Goal: Information Seeking & Learning: Learn about a topic

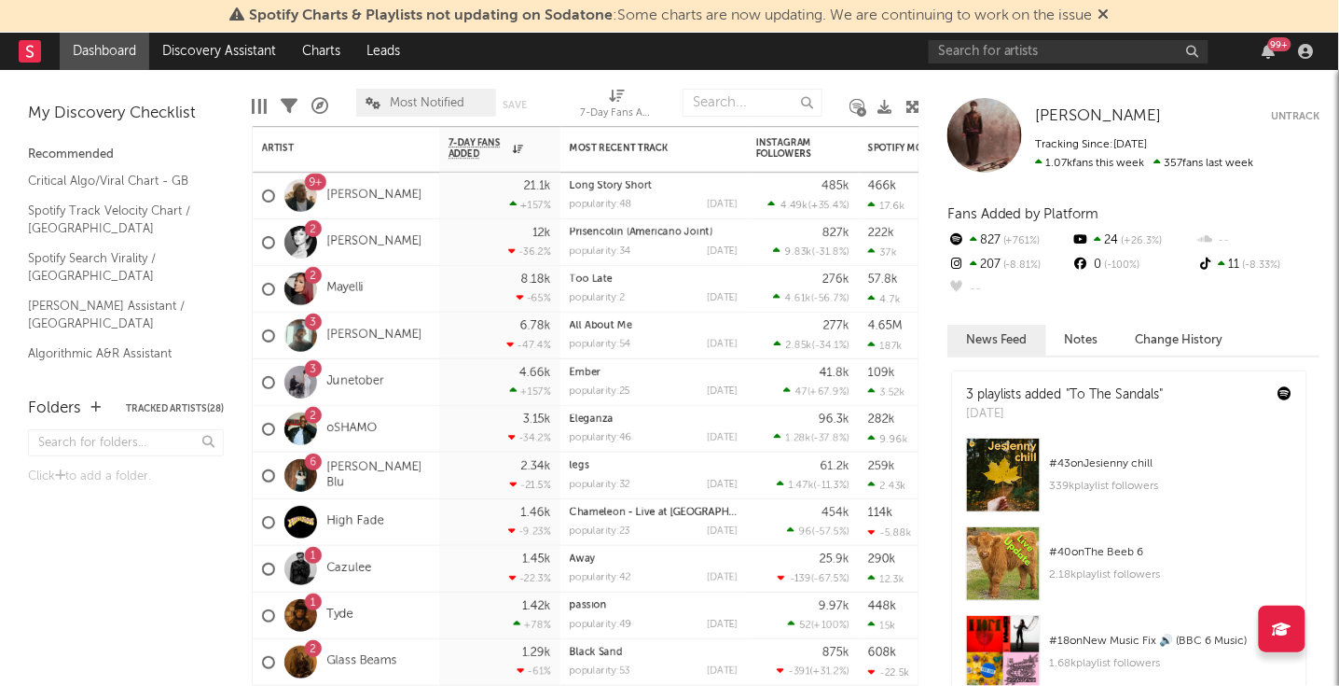
click at [1108, 19] on icon at bounding box center [1104, 14] width 11 height 15
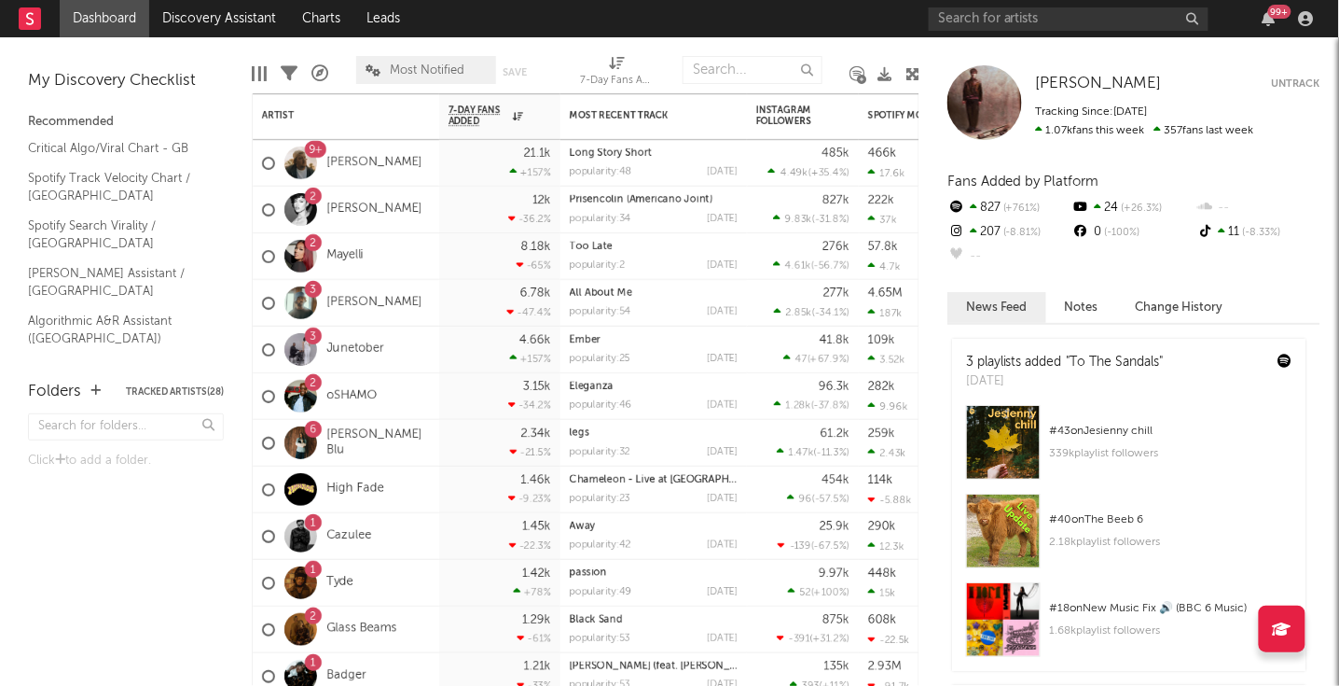
click at [1279, 21] on div "99 +" at bounding box center [1269, 18] width 28 height 15
click at [1270, 21] on icon "button" at bounding box center [1269, 18] width 13 height 15
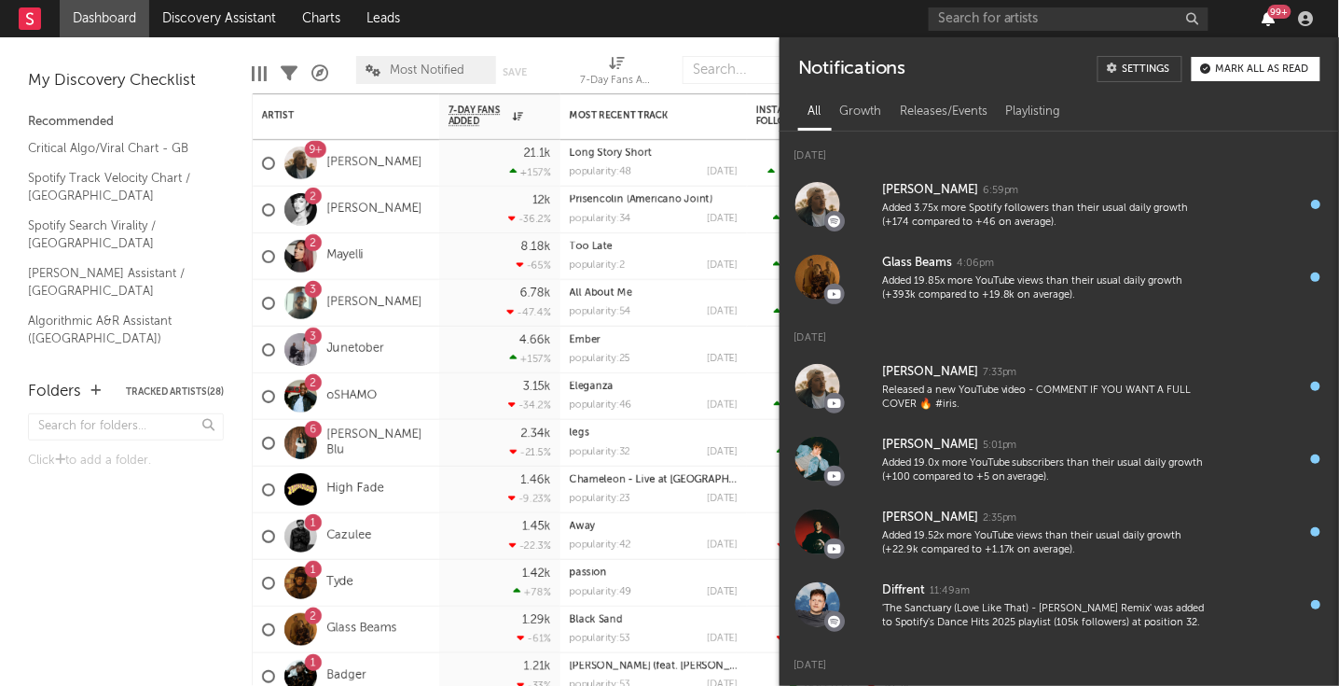
click at [1270, 21] on icon "button" at bounding box center [1269, 18] width 13 height 15
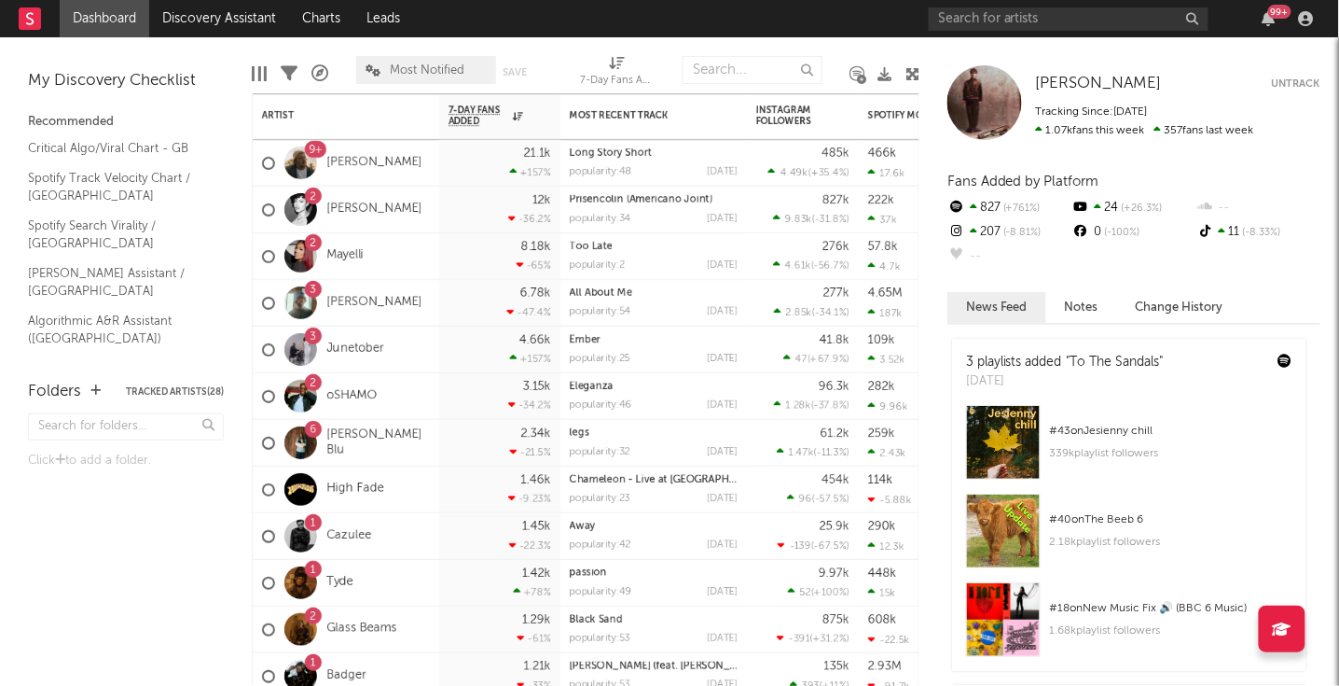
click at [1269, 29] on div "99 +" at bounding box center [1125, 18] width 392 height 37
click at [1271, 12] on div "99 +" at bounding box center [1280, 12] width 23 height 14
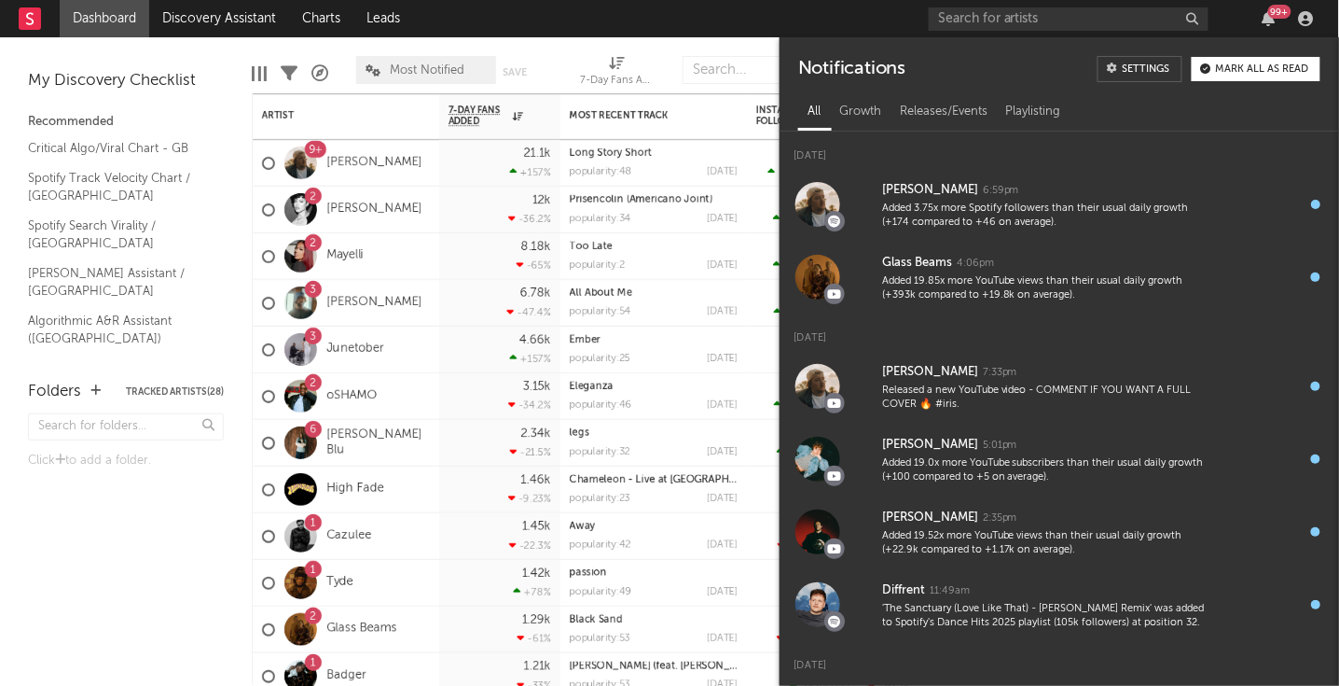
click at [1274, 79] on button "Mark all as read" at bounding box center [1256, 69] width 129 height 24
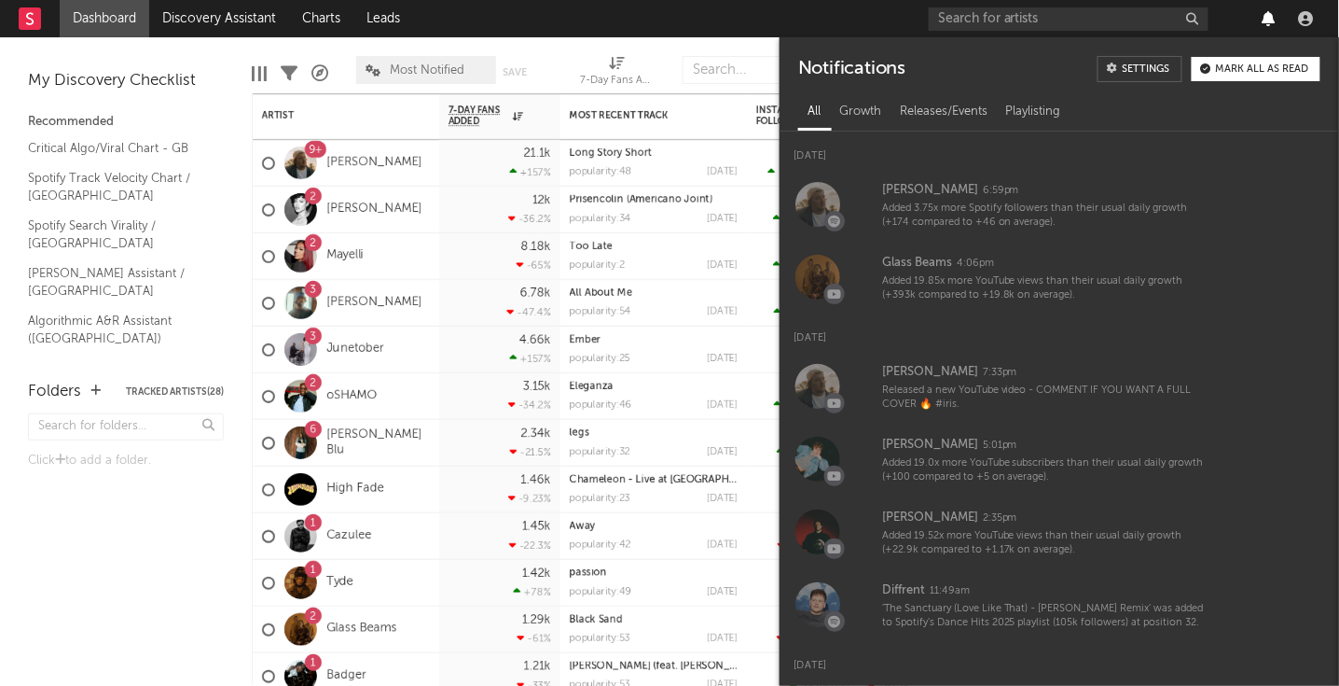
click at [1267, 15] on icon "button" at bounding box center [1269, 18] width 13 height 15
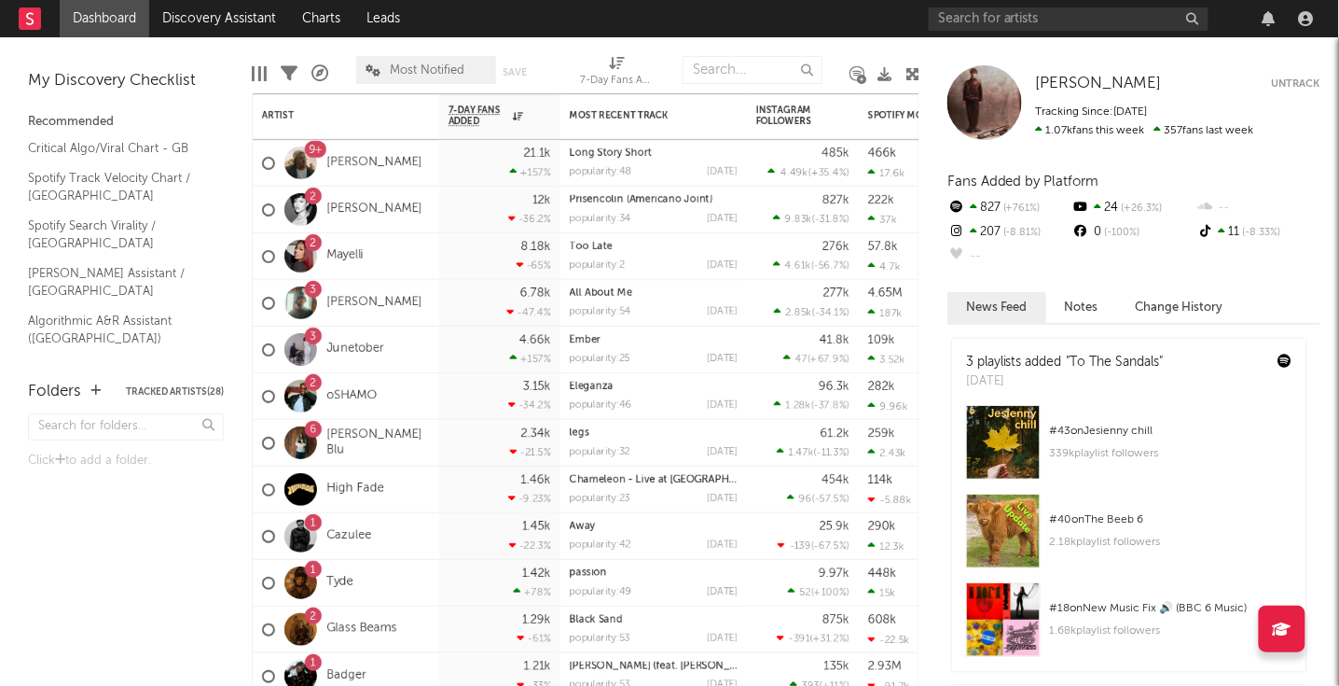
click at [1233, 64] on div "[PERSON_NAME] [PERSON_NAME] Untrack Tracking Since: [DATE] 1.07k fans this week…" at bounding box center [1130, 361] width 420 height 648
click at [918, 46] on div "Edit Columns Filters A&R Pipeline Most Notified Save Save as 7-Day Fans Added (…" at bounding box center [586, 65] width 668 height 56
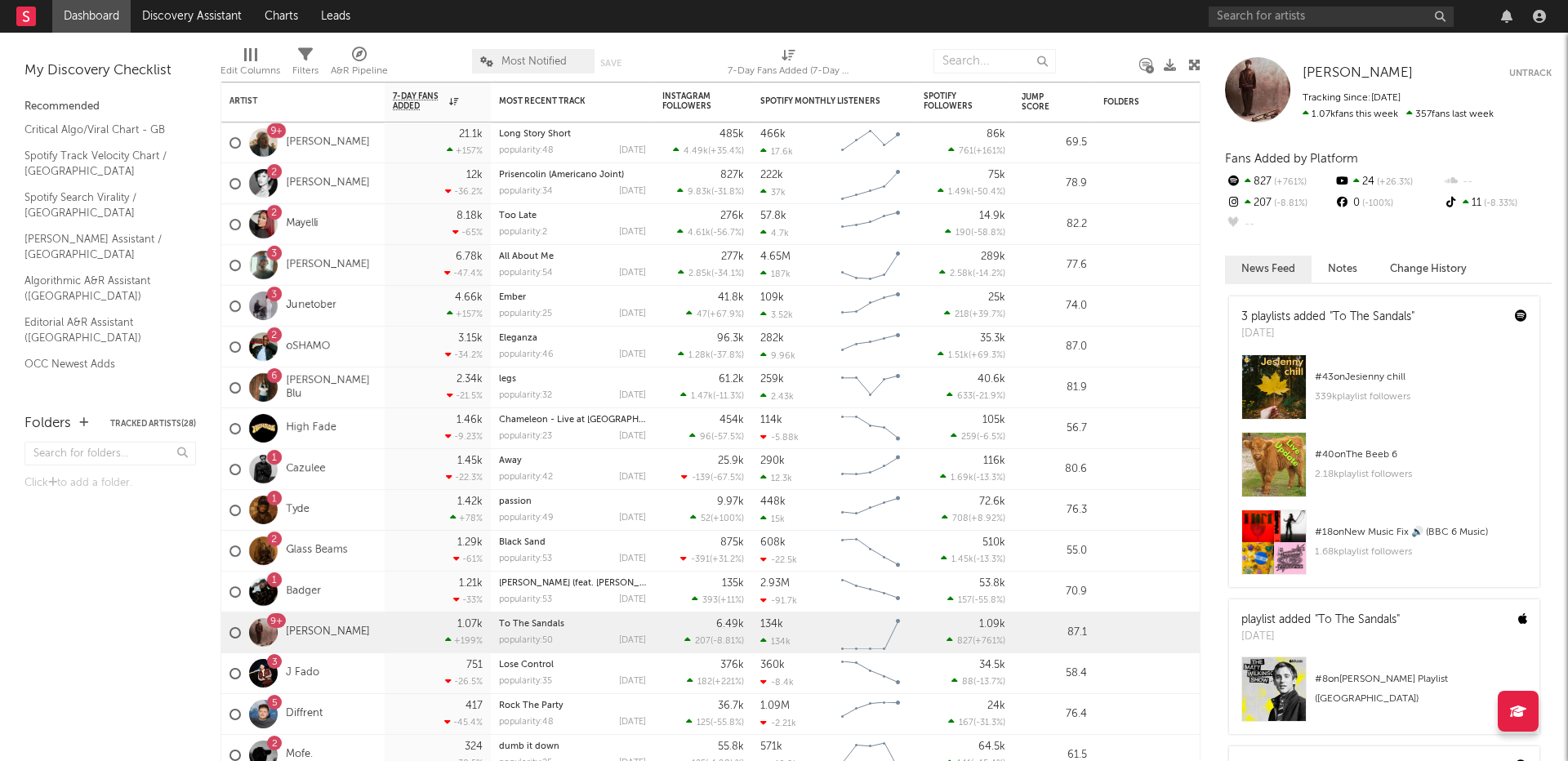
click at [19, 17] on rect at bounding box center [26, 16] width 19 height 19
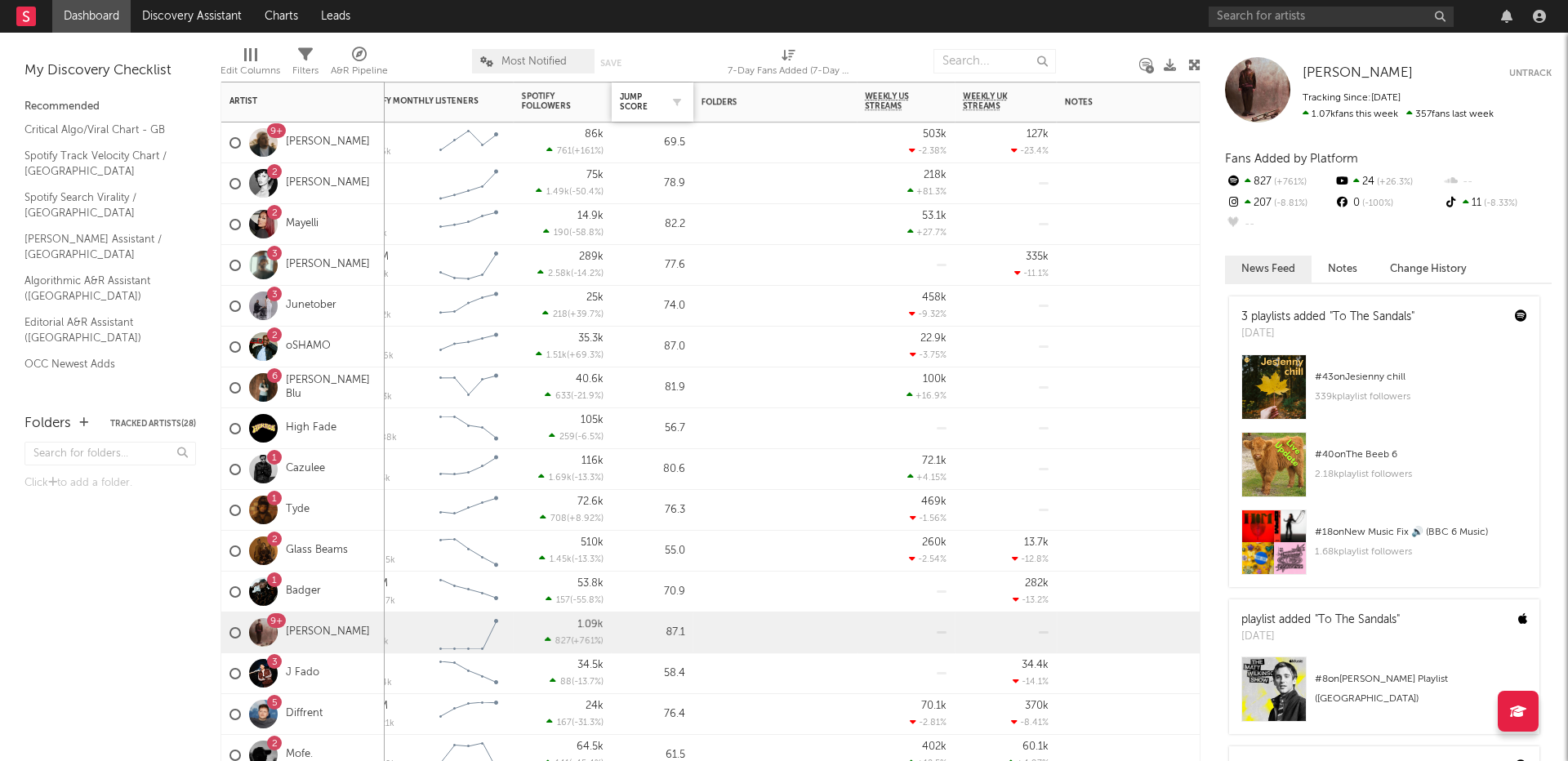
click at [664, 100] on div at bounding box center [673, 102] width 25 height 17
click at [679, 101] on icon "button" at bounding box center [677, 102] width 8 height 8
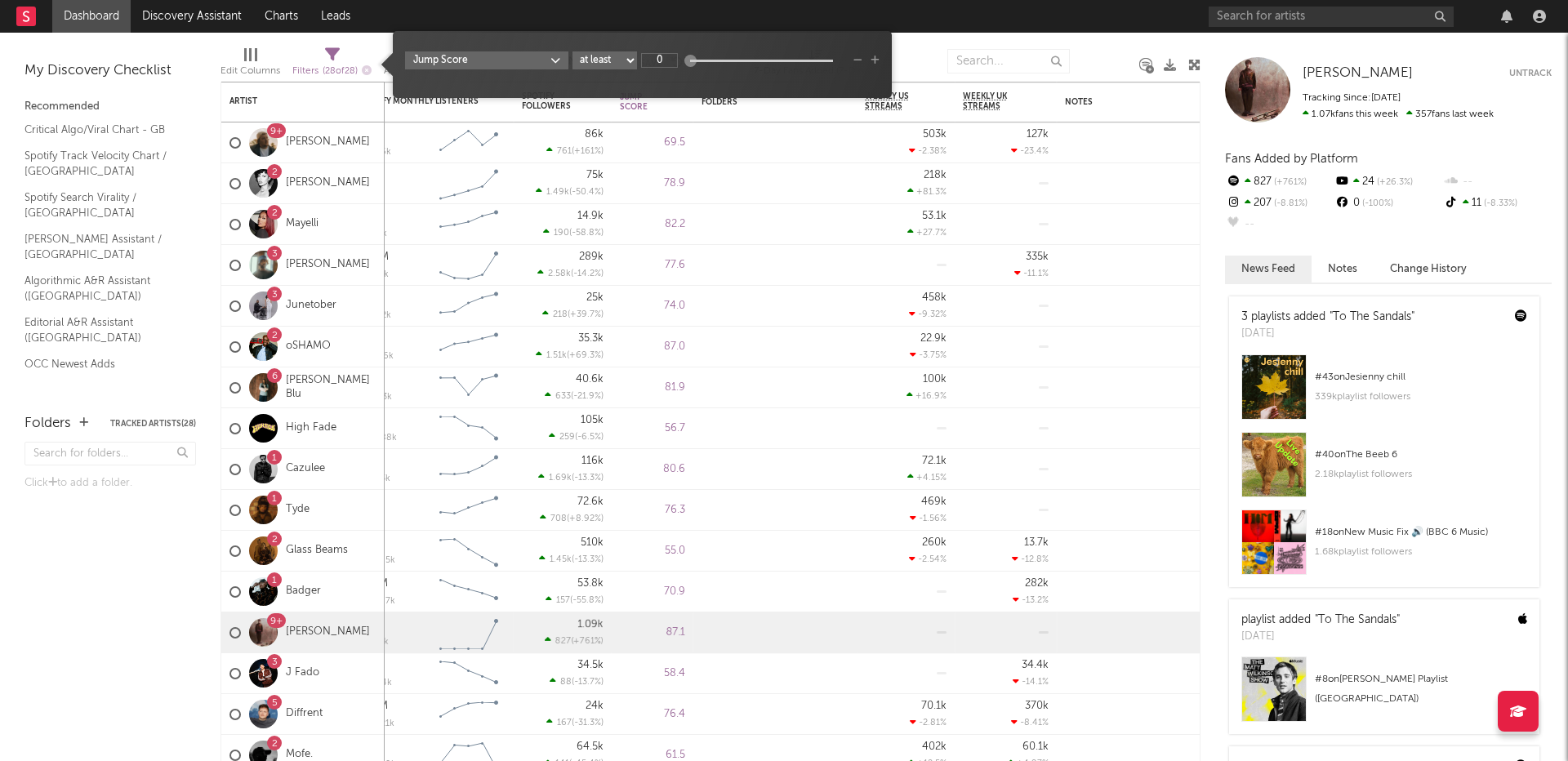
click at [613, 64] on select "at least at most between" at bounding box center [605, 60] width 65 height 18
click at [496, 45] on span "Jump Score at least at most between 0" at bounding box center [643, 65] width 499 height 51
click at [496, 56] on body "Dashboard Discovery Assistant Charts Leads Notifications Settings Mark all as r…" at bounding box center [784, 380] width 1568 height 761
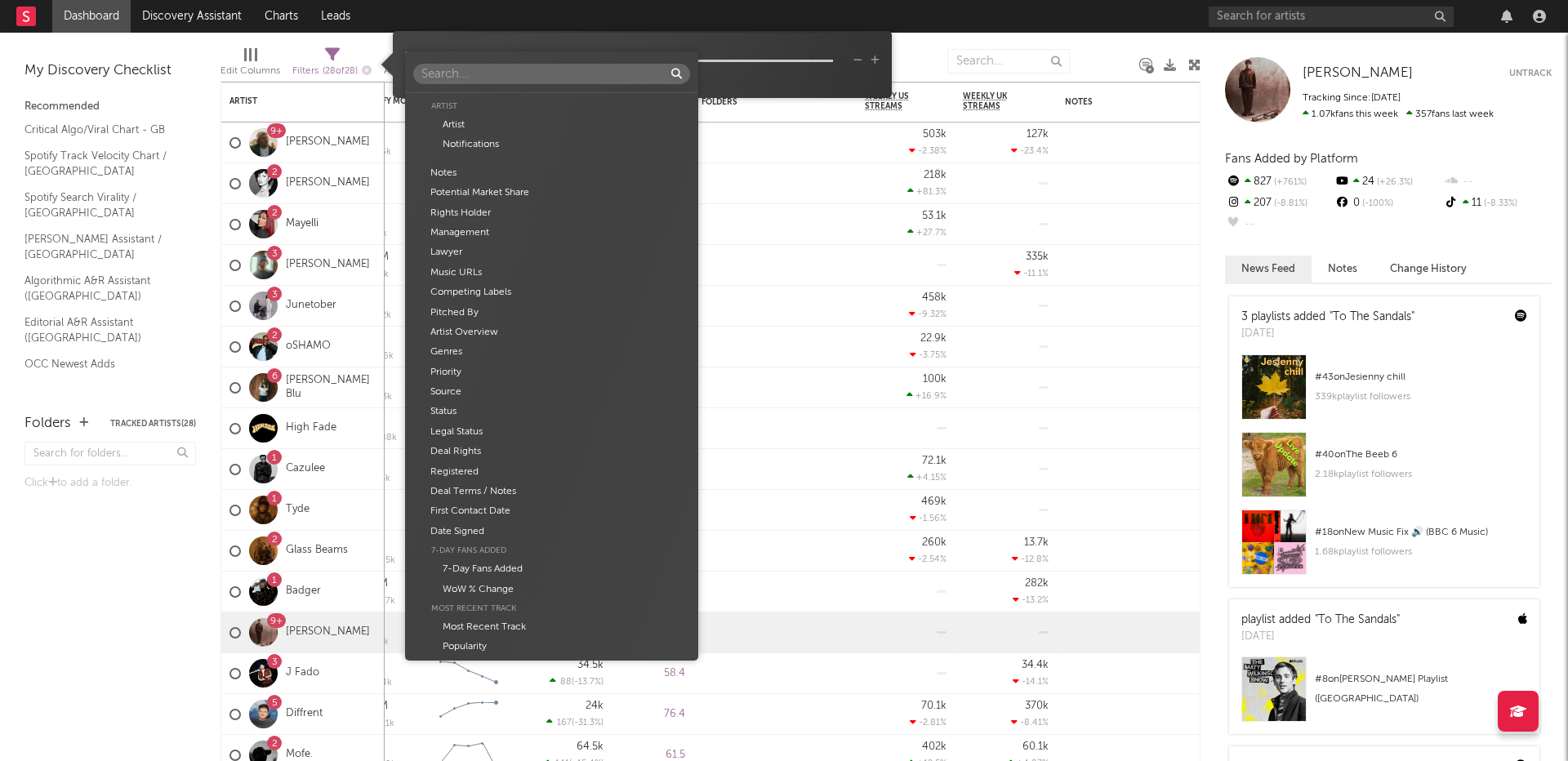
scroll to position [821, 0]
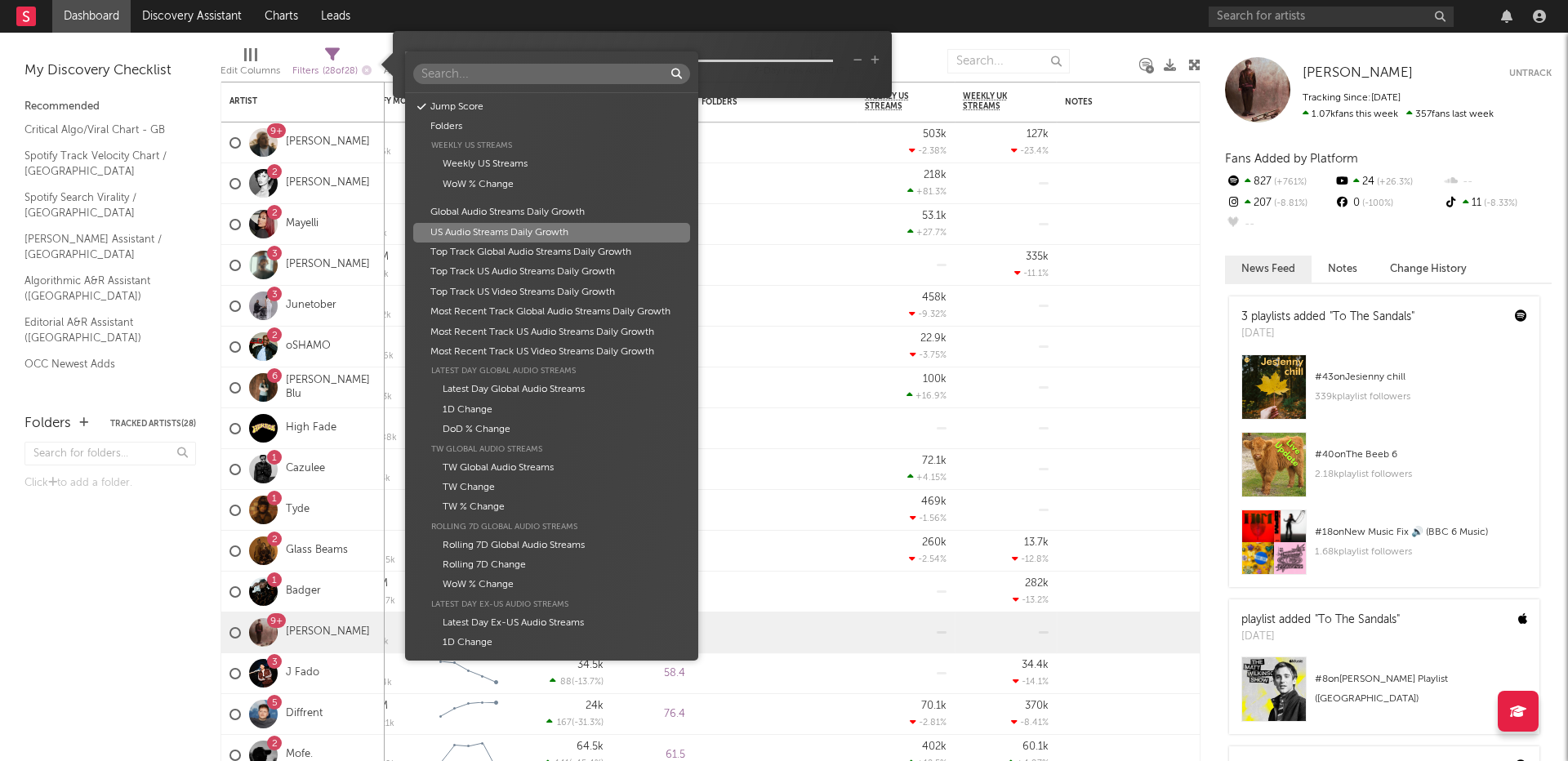
click at [833, 297] on div "Artist Artist Notifications Notes Potential Market Share Rights Holder Manageme…" at bounding box center [784, 380] width 1568 height 761
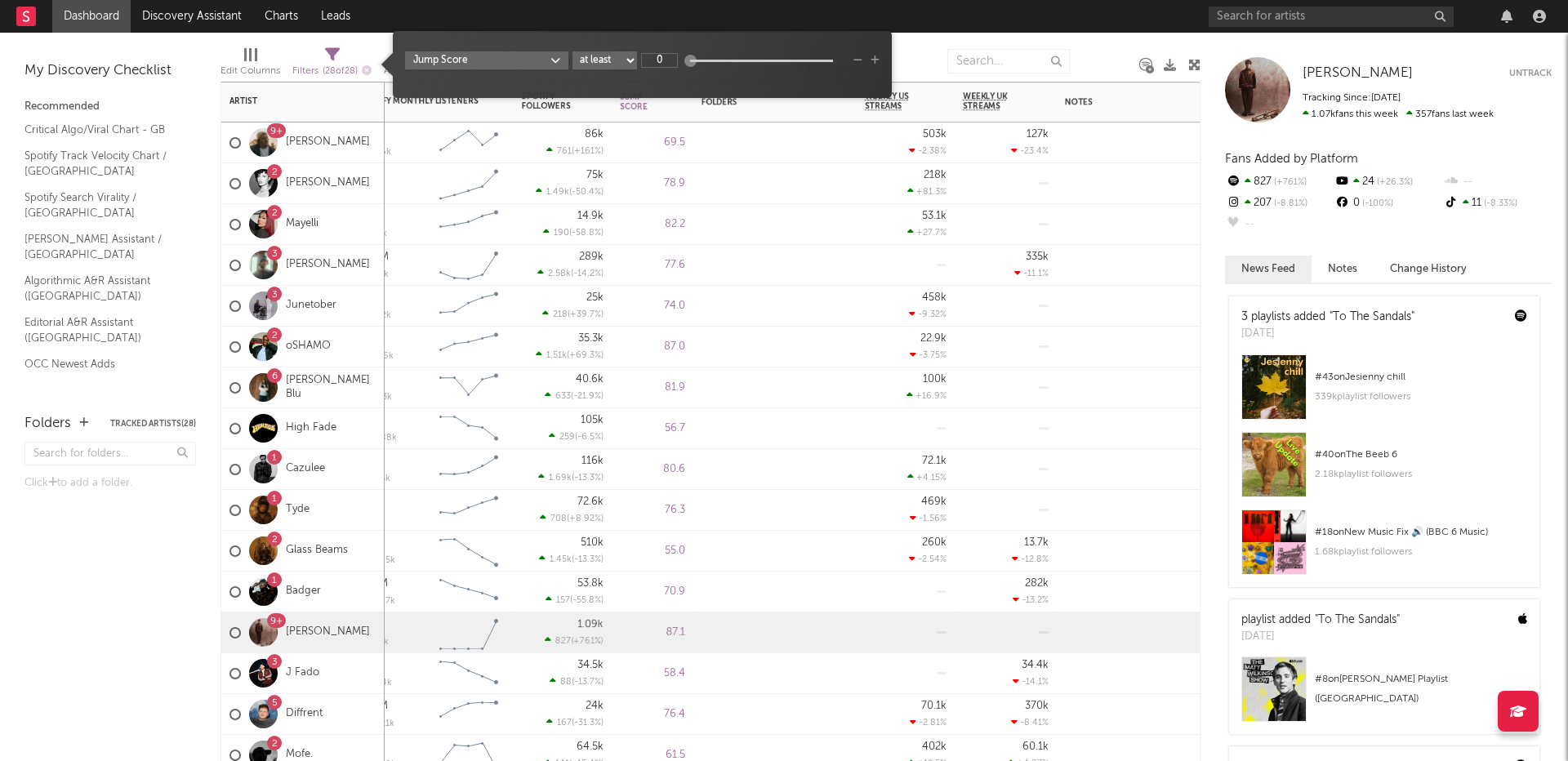
click at [769, 242] on div at bounding box center [775, 224] width 164 height 41
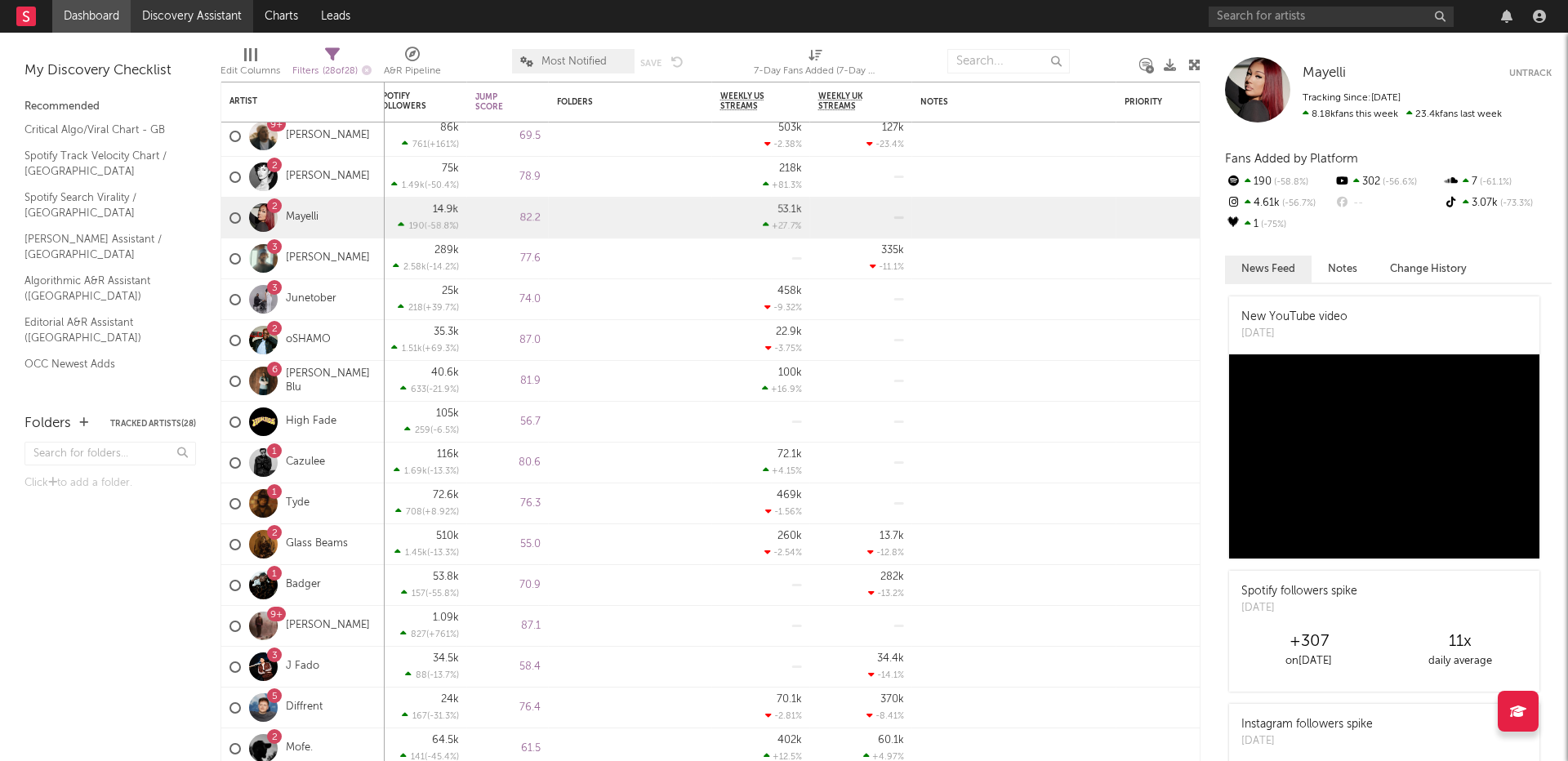
click at [205, 17] on link "Discovery Assistant" at bounding box center [192, 16] width 123 height 32
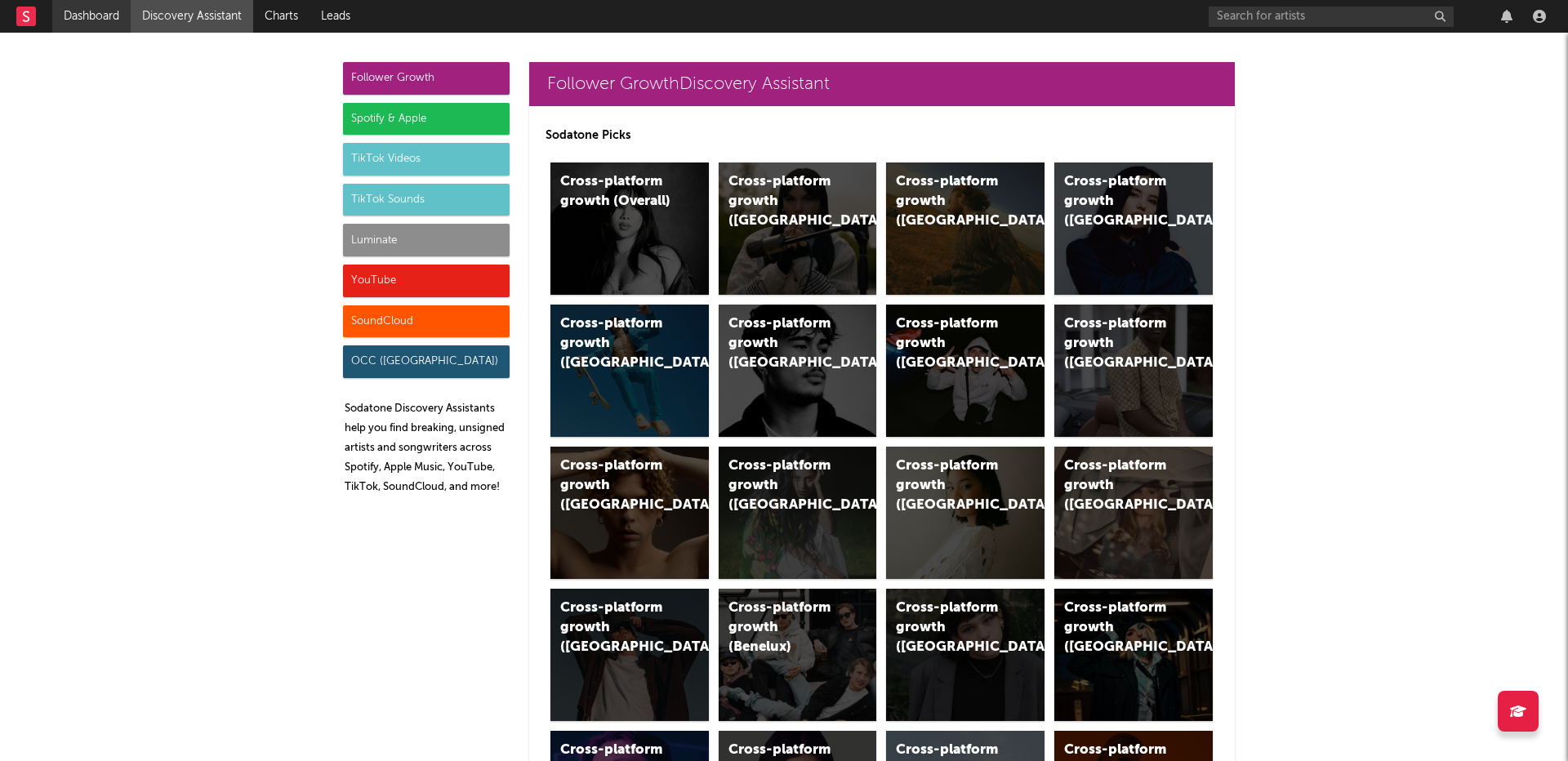
click at [100, 21] on link "Dashboard" at bounding box center [92, 16] width 79 height 32
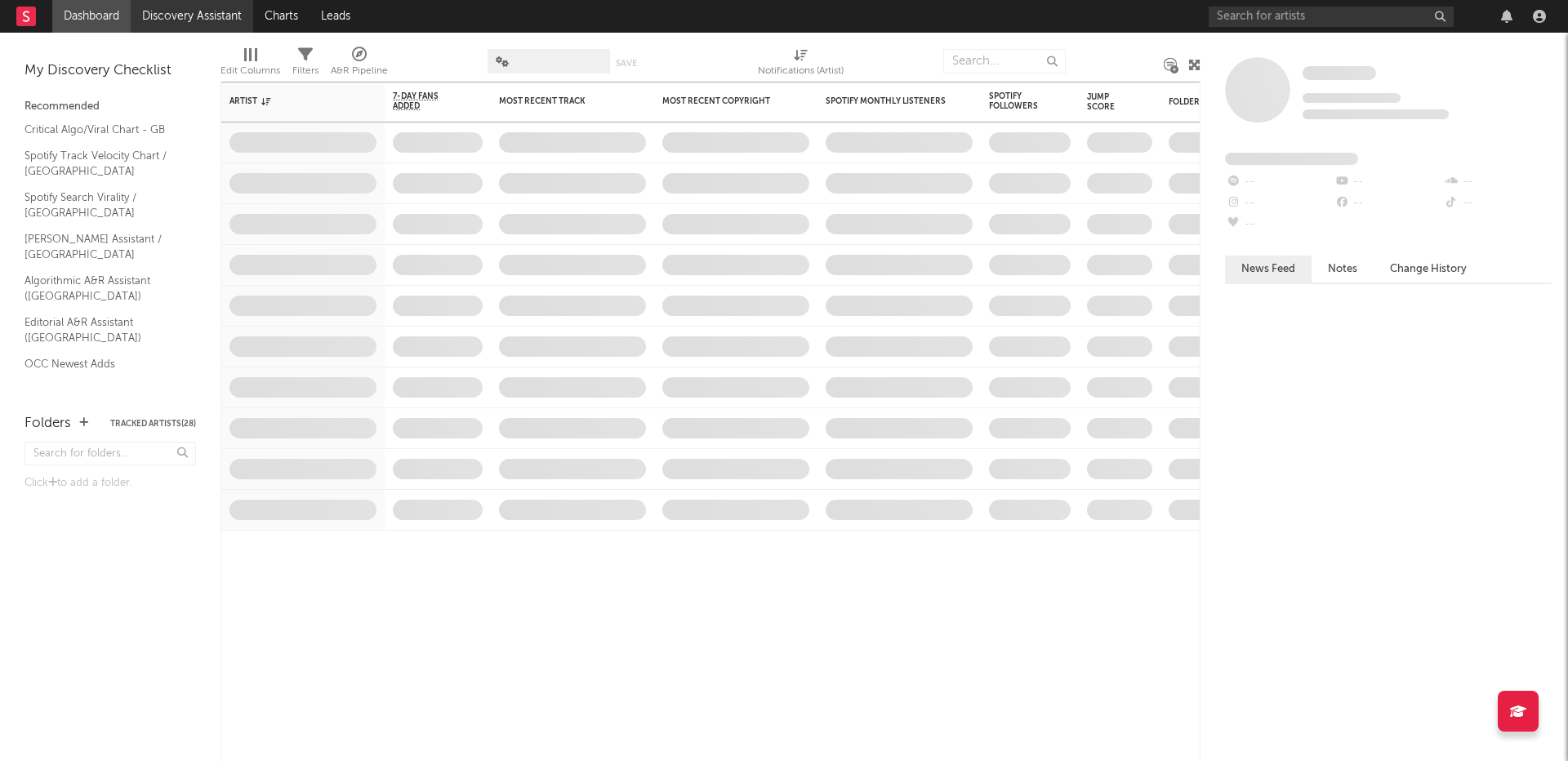
click at [173, 26] on link "Discovery Assistant" at bounding box center [192, 16] width 123 height 32
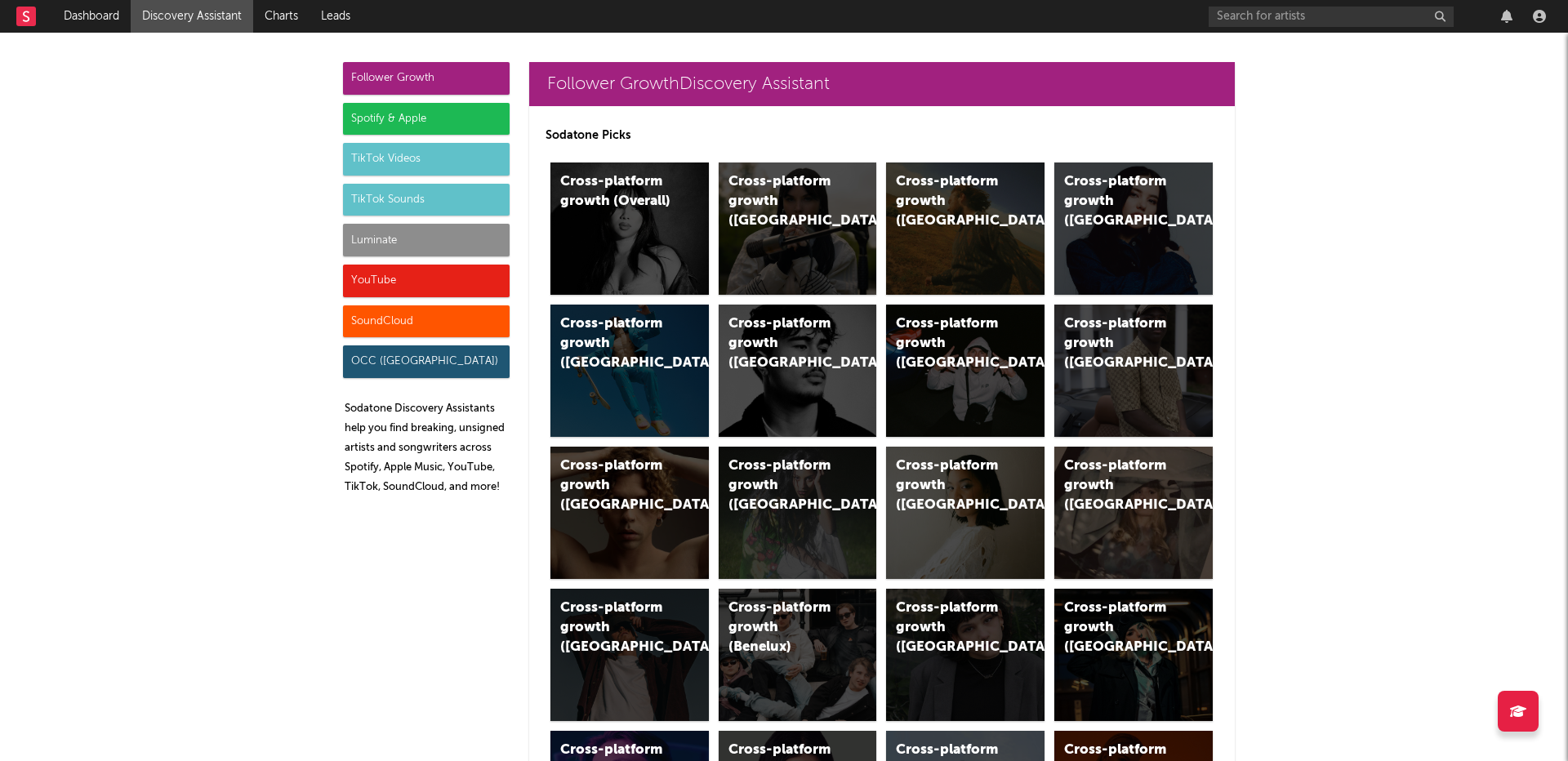
click at [439, 269] on div "YouTube" at bounding box center [426, 280] width 166 height 32
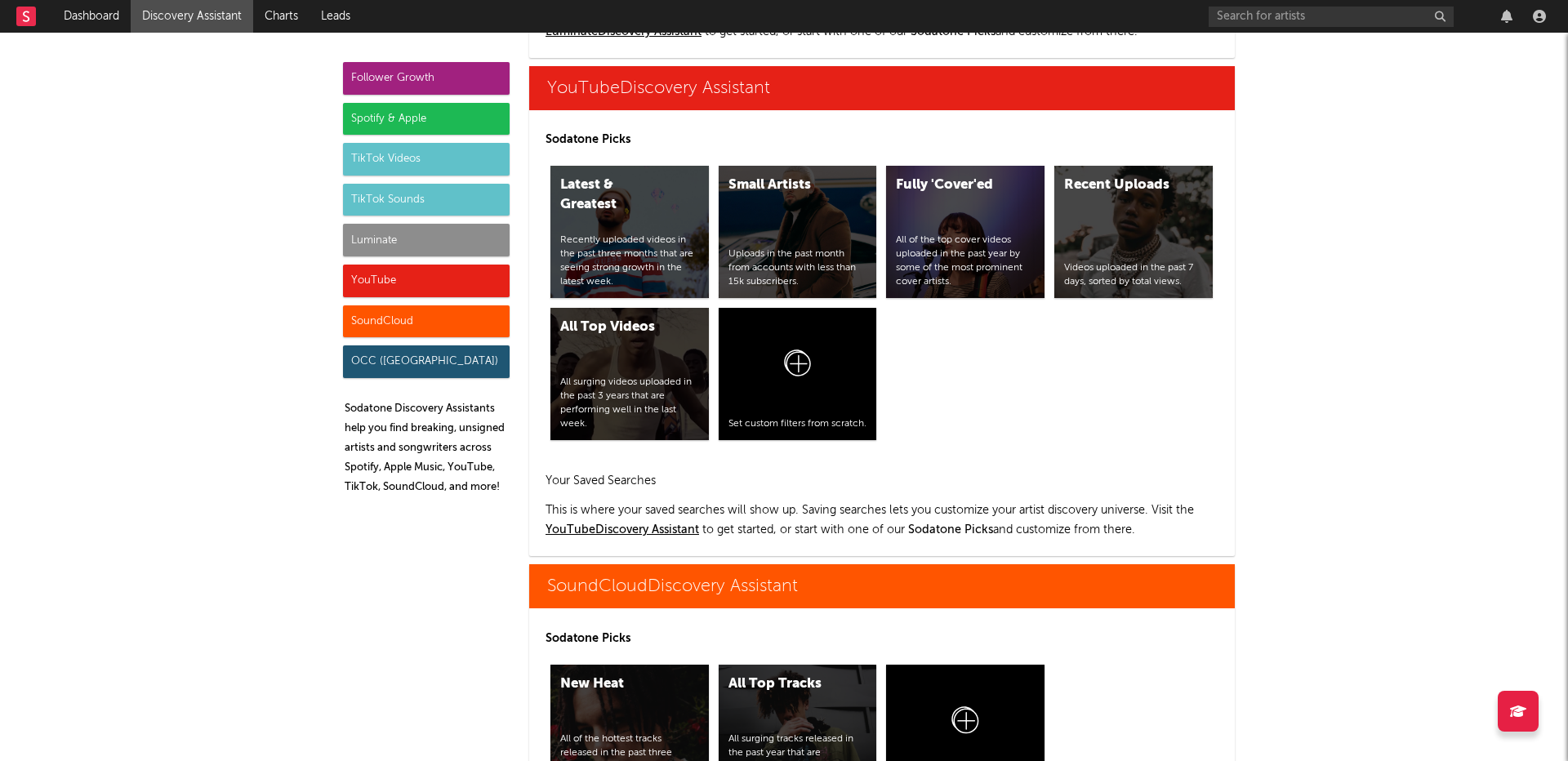
scroll to position [9192, 0]
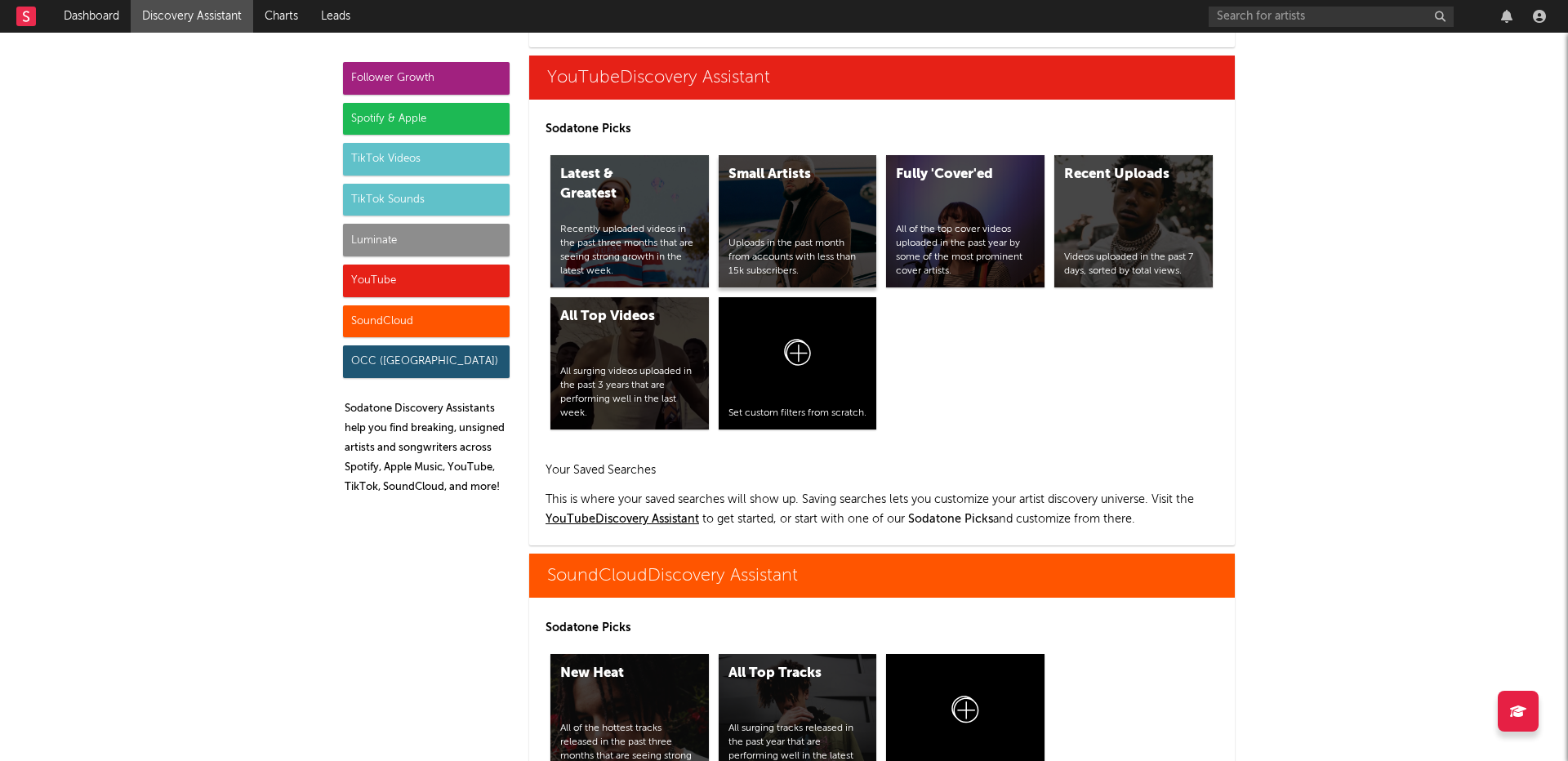
click at [825, 243] on div "Uploads in the past month from accounts with less than 15k subscribers." at bounding box center [798, 257] width 139 height 41
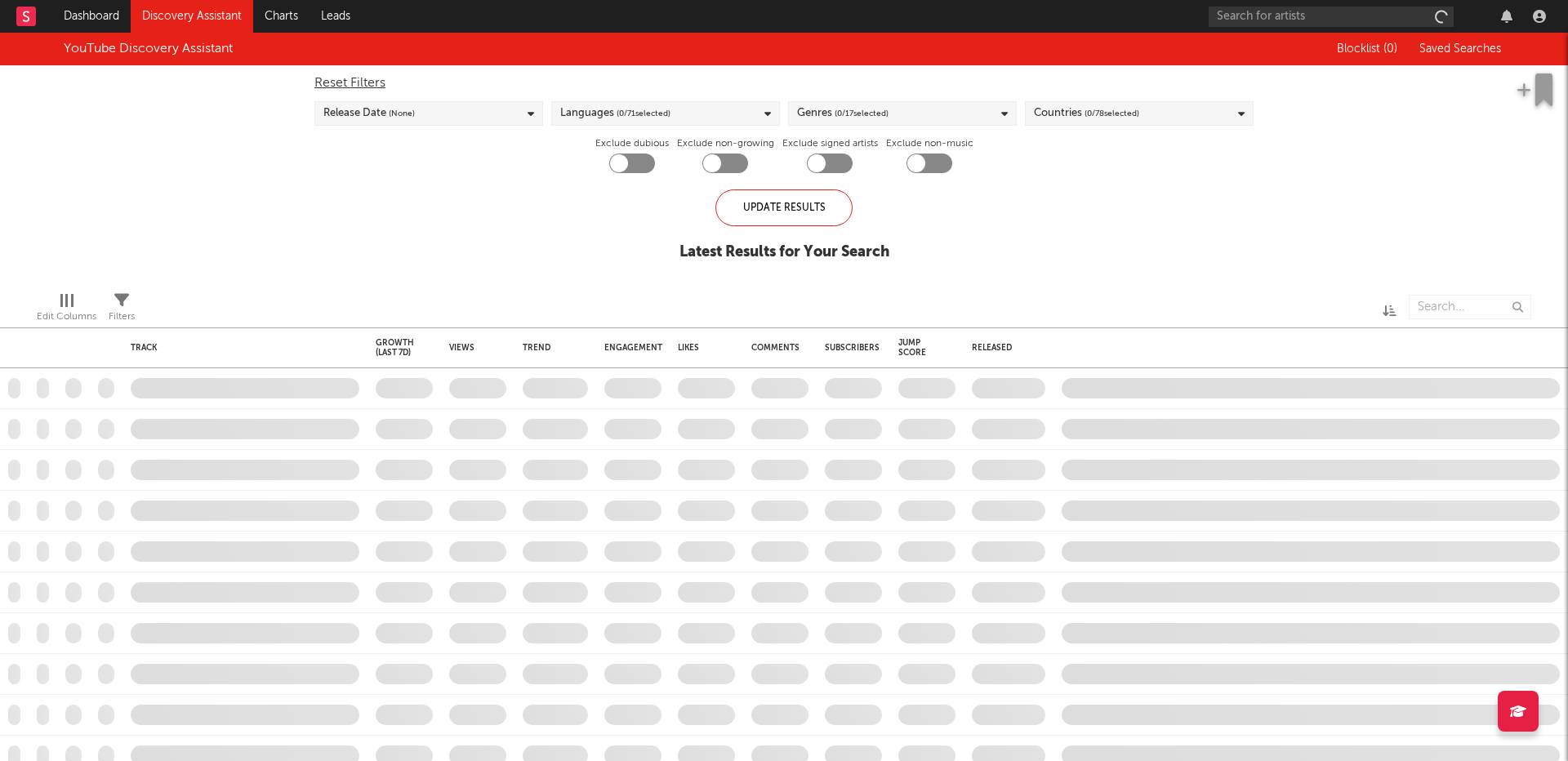
checkbox input "true"
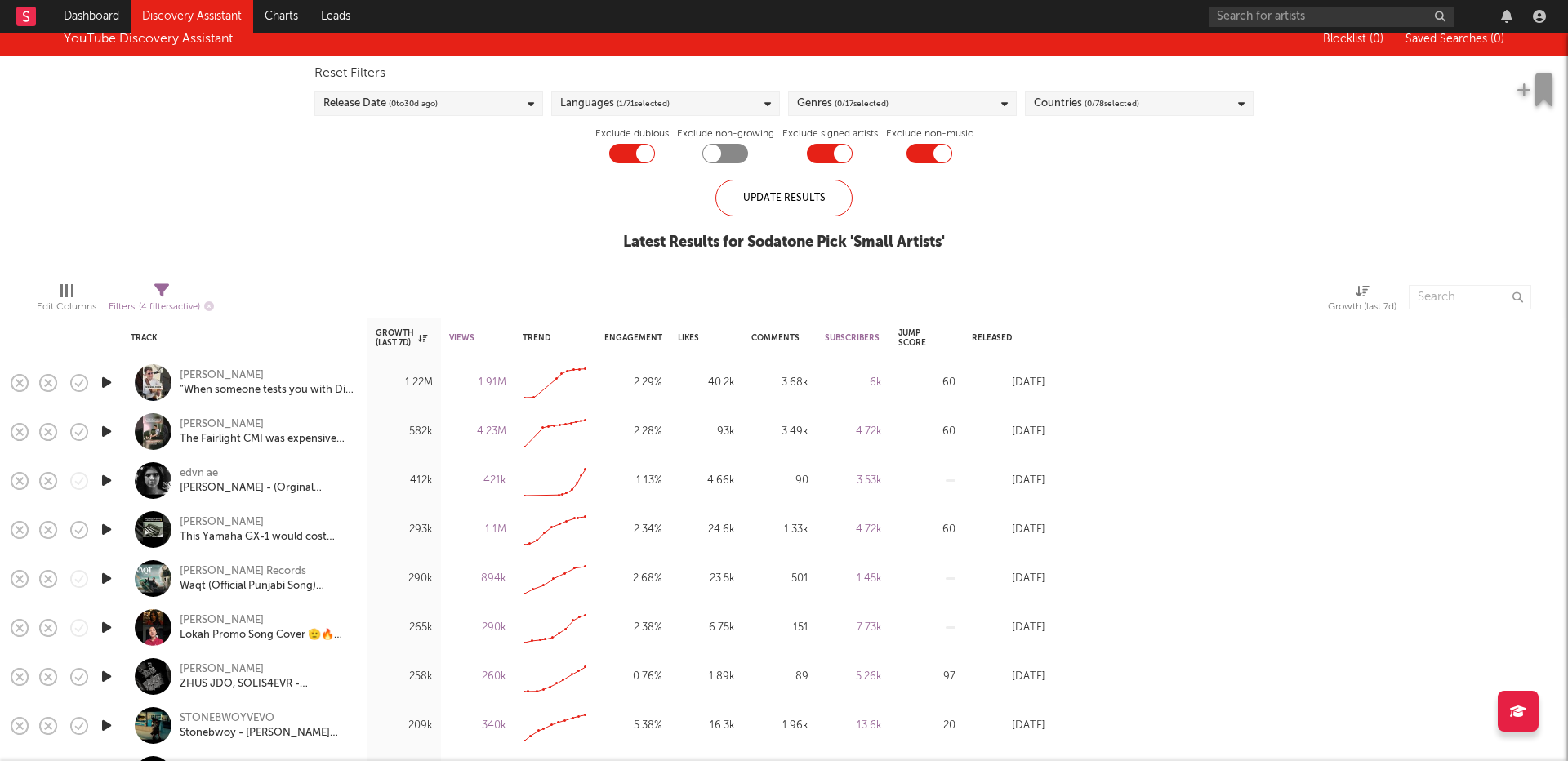
click at [614, 96] on div "Languages ( 1 / 71 selected)" at bounding box center [615, 103] width 109 height 19
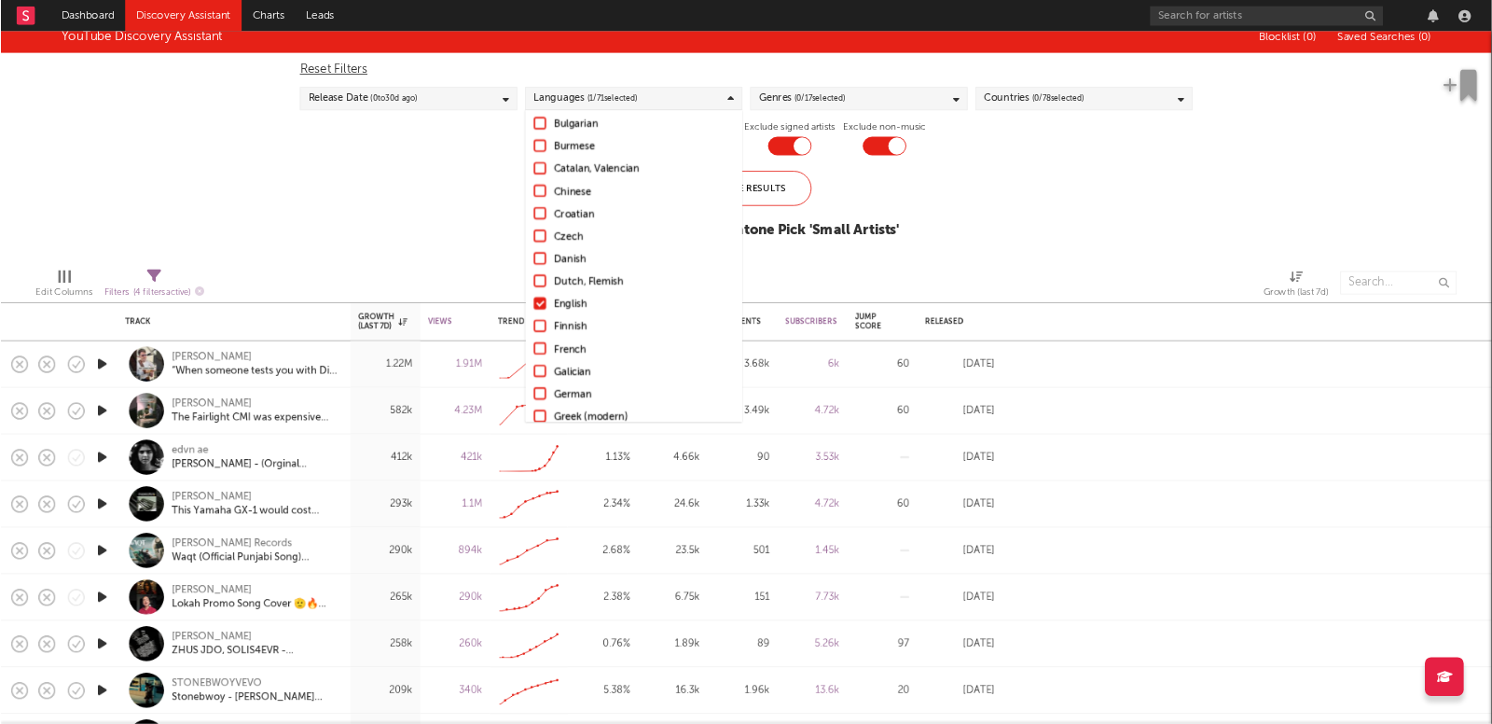
scroll to position [222, 0]
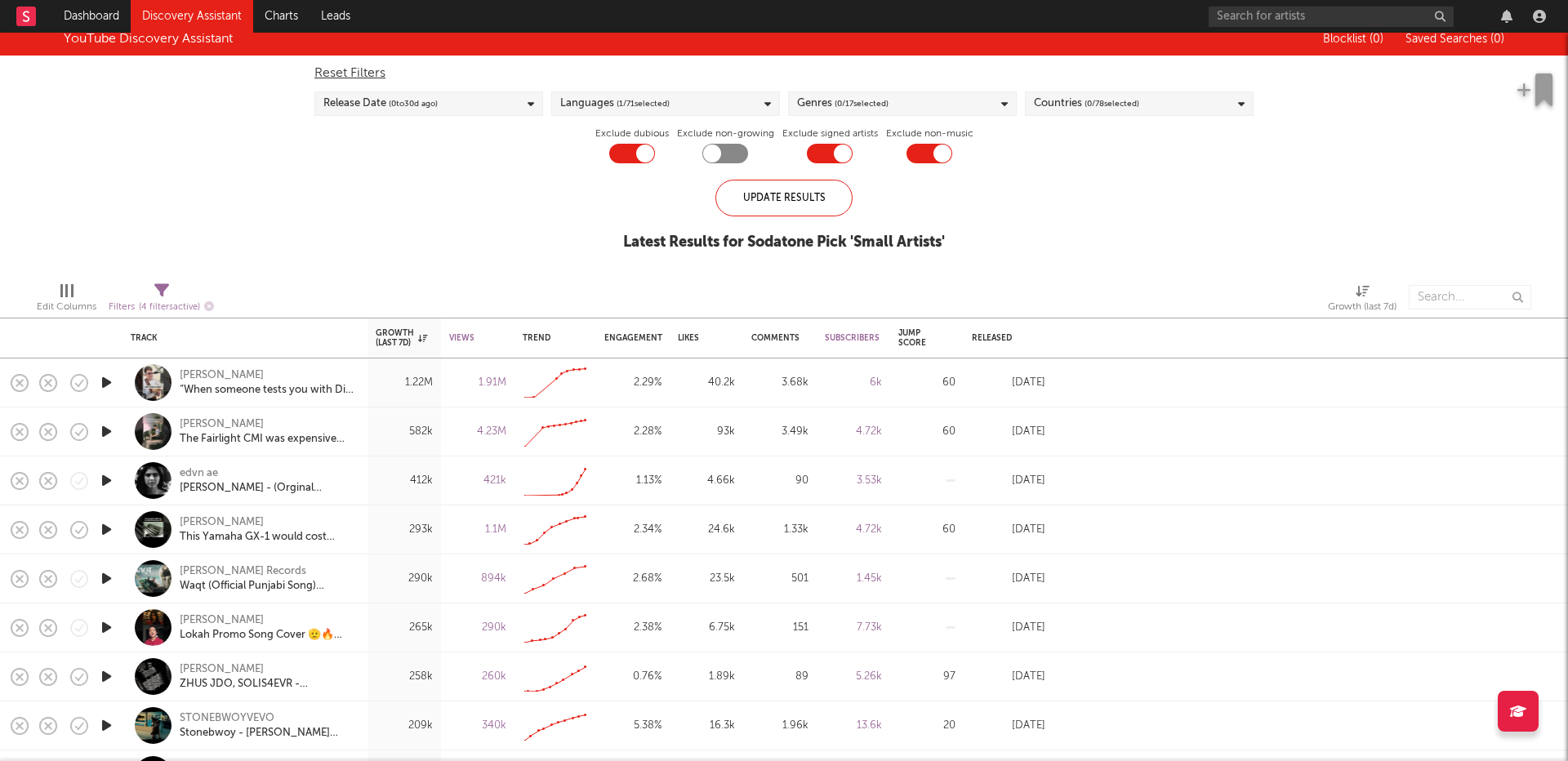
click at [1171, 299] on div at bounding box center [1049, 297] width 532 height 41
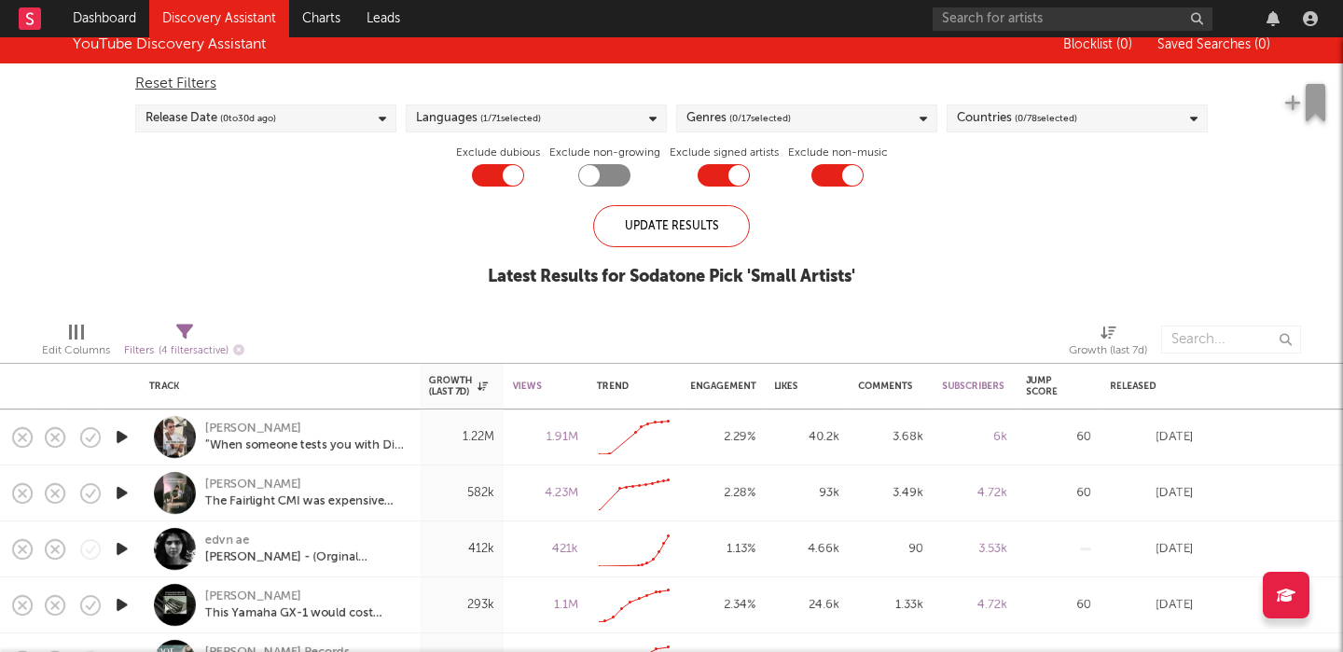
click at [1032, 123] on span "( 0 / 78 selected)" at bounding box center [1046, 118] width 62 height 22
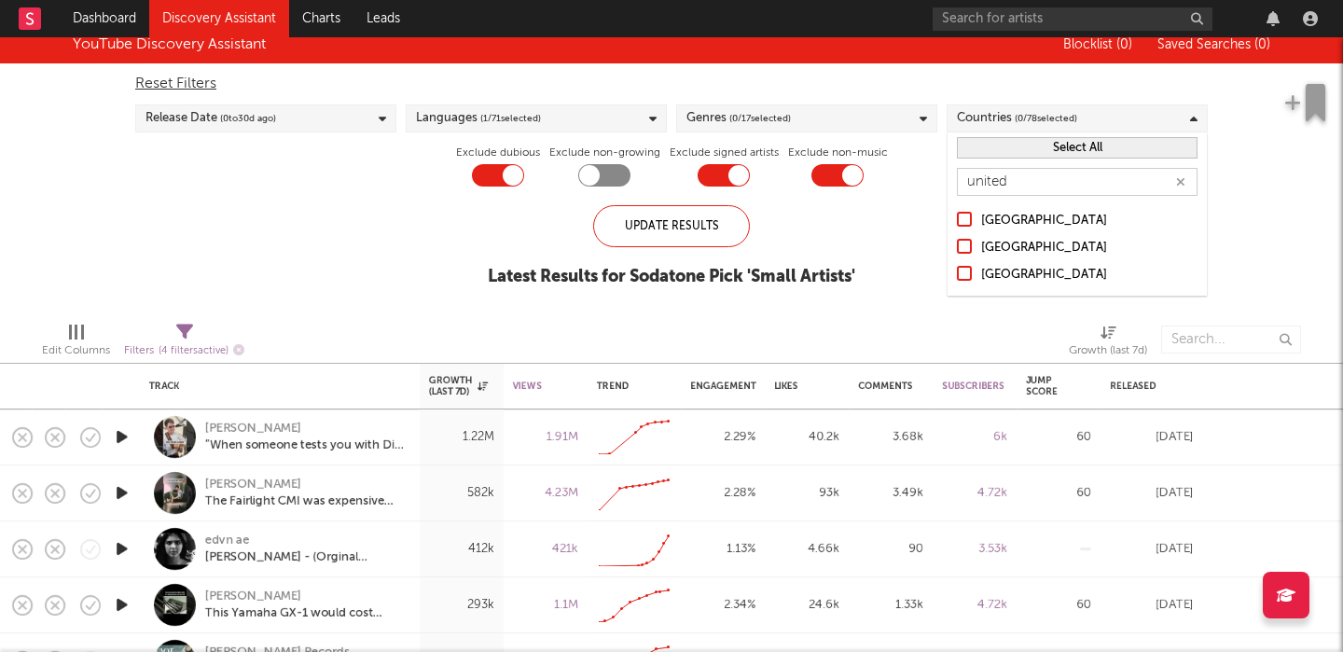
type input "united"
click at [1061, 251] on div "[GEOGRAPHIC_DATA]" at bounding box center [1089, 248] width 216 height 22
click at [957, 251] on input "[GEOGRAPHIC_DATA]" at bounding box center [957, 248] width 0 height 22
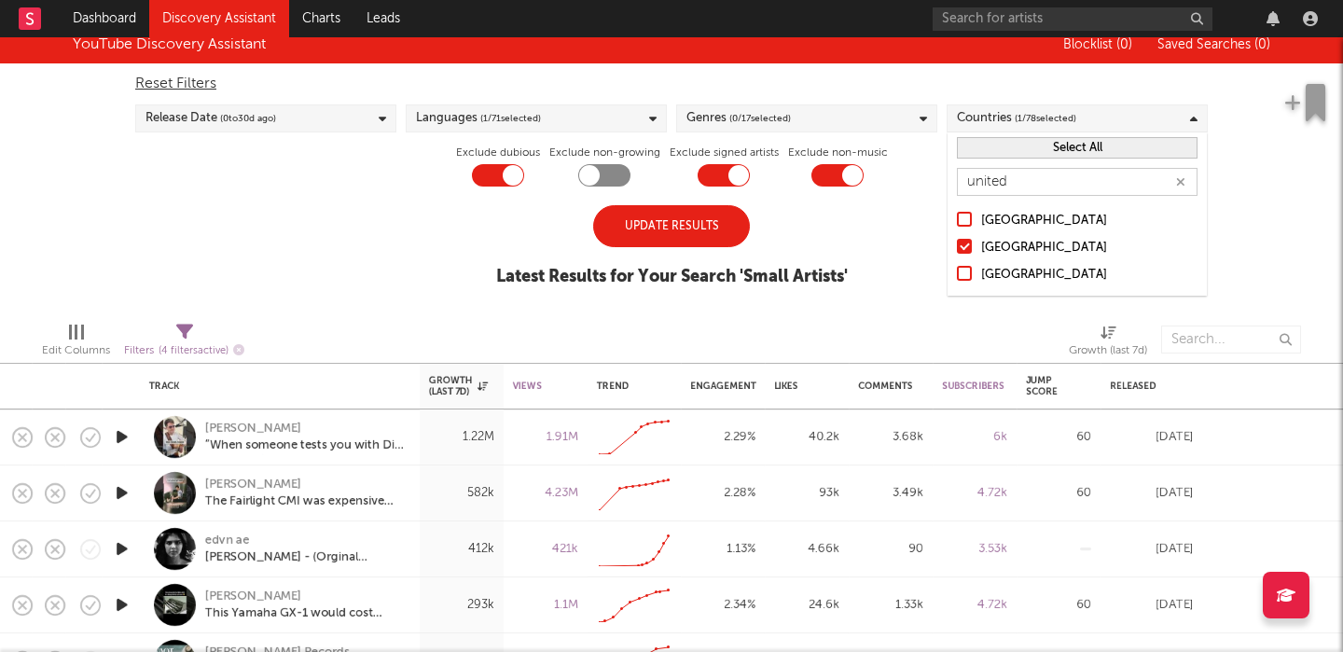
click at [1263, 252] on div "YouTube Discovery Assistant Blocklist ( 0 ) Saved Searches ( 0 ) Reset Filters …" at bounding box center [671, 166] width 1343 height 281
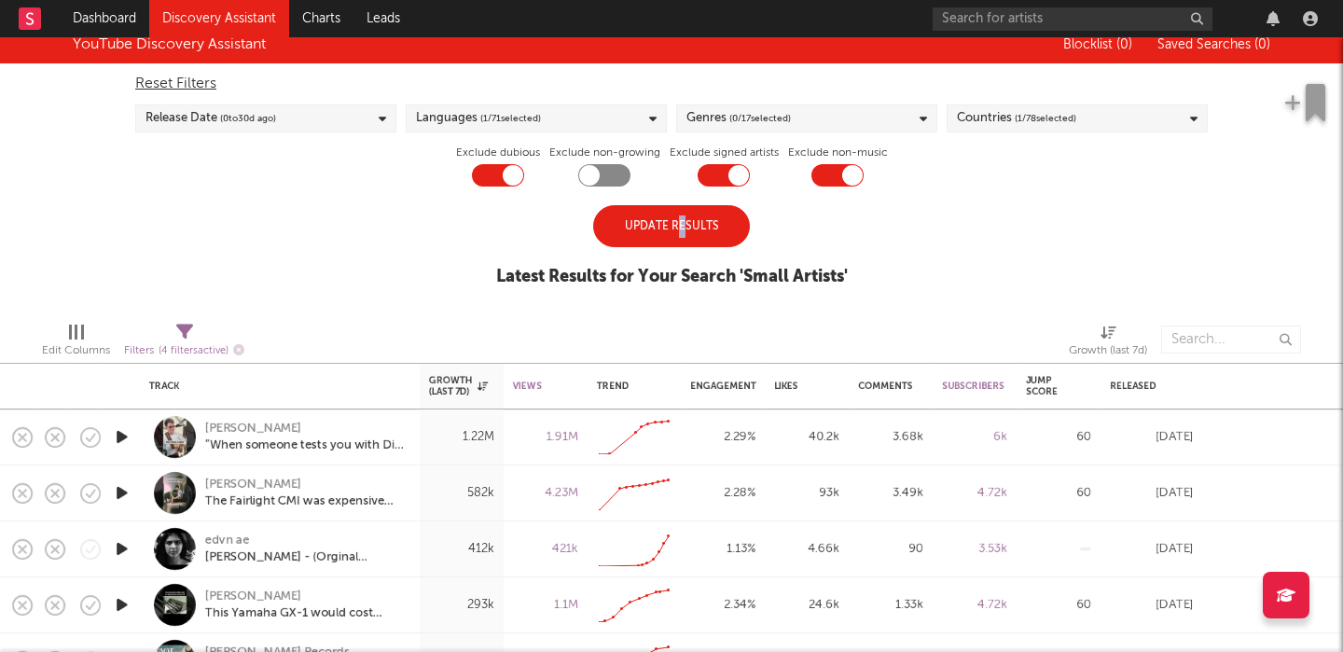
click at [681, 236] on div "Update Results" at bounding box center [671, 226] width 157 height 42
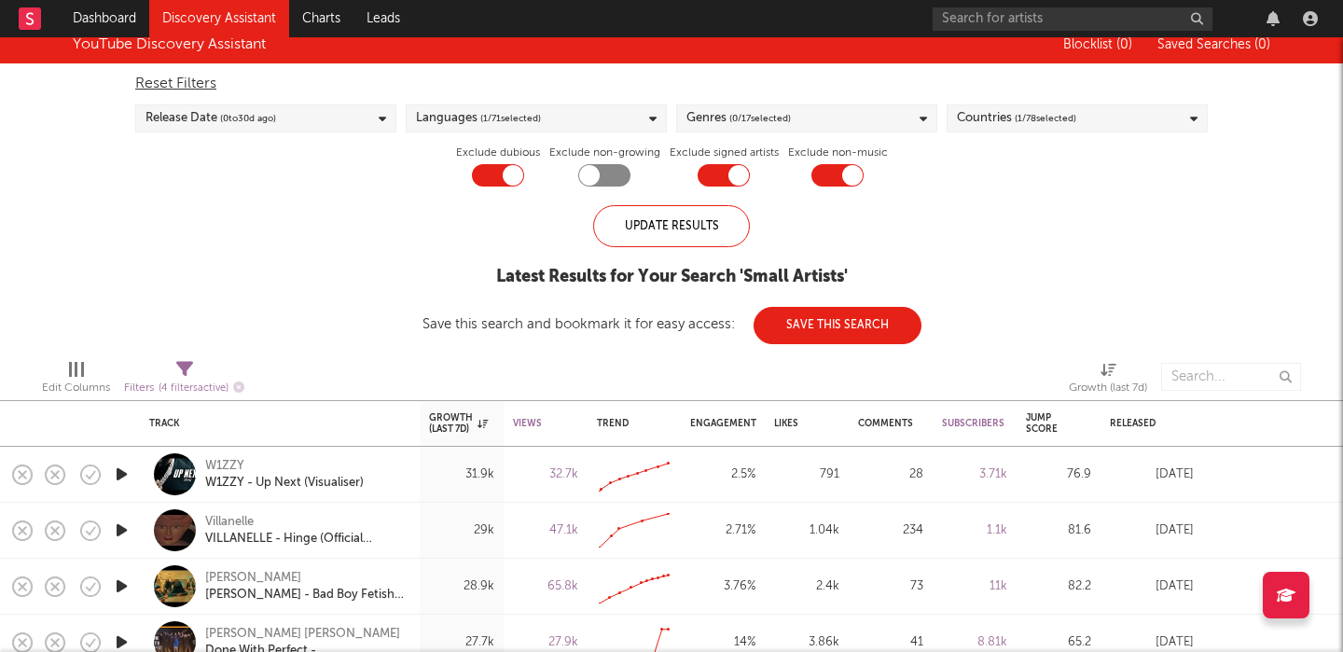
click at [867, 250] on div "Update Results Latest Results for Your Search ' Small Artists ' Save this searc…" at bounding box center [672, 274] width 499 height 139
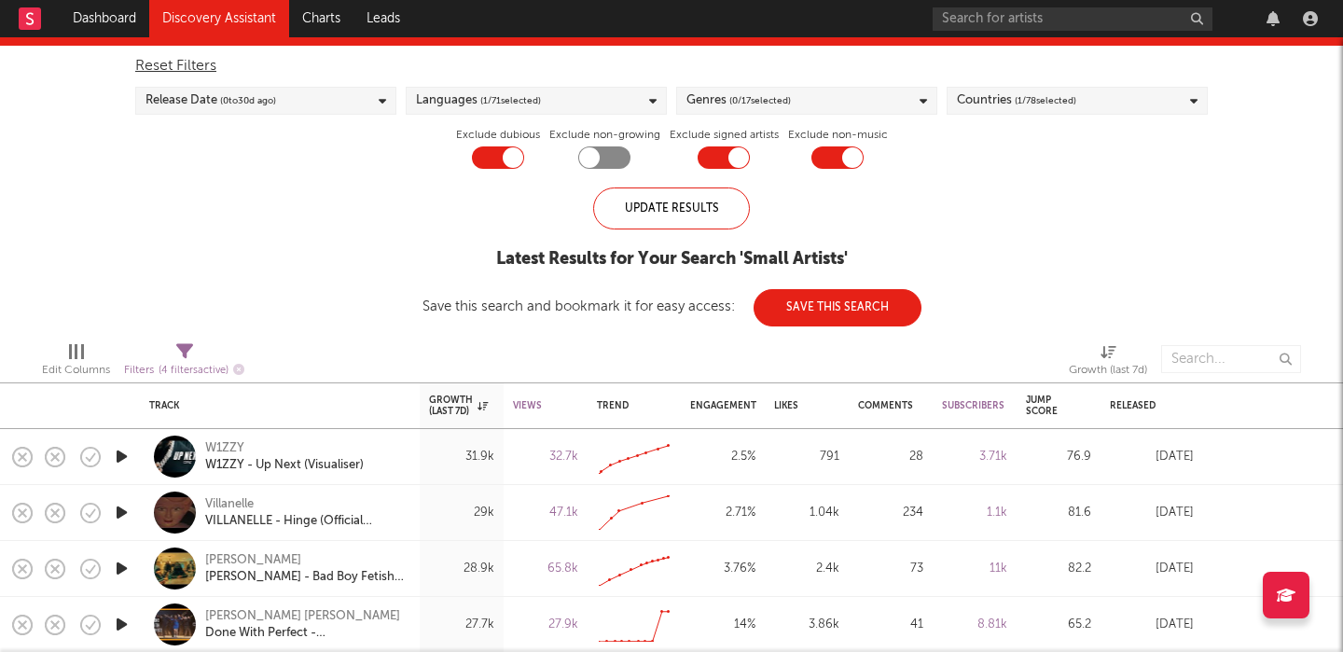
click at [614, 159] on div at bounding box center [604, 157] width 52 height 22
checkbox input "true"
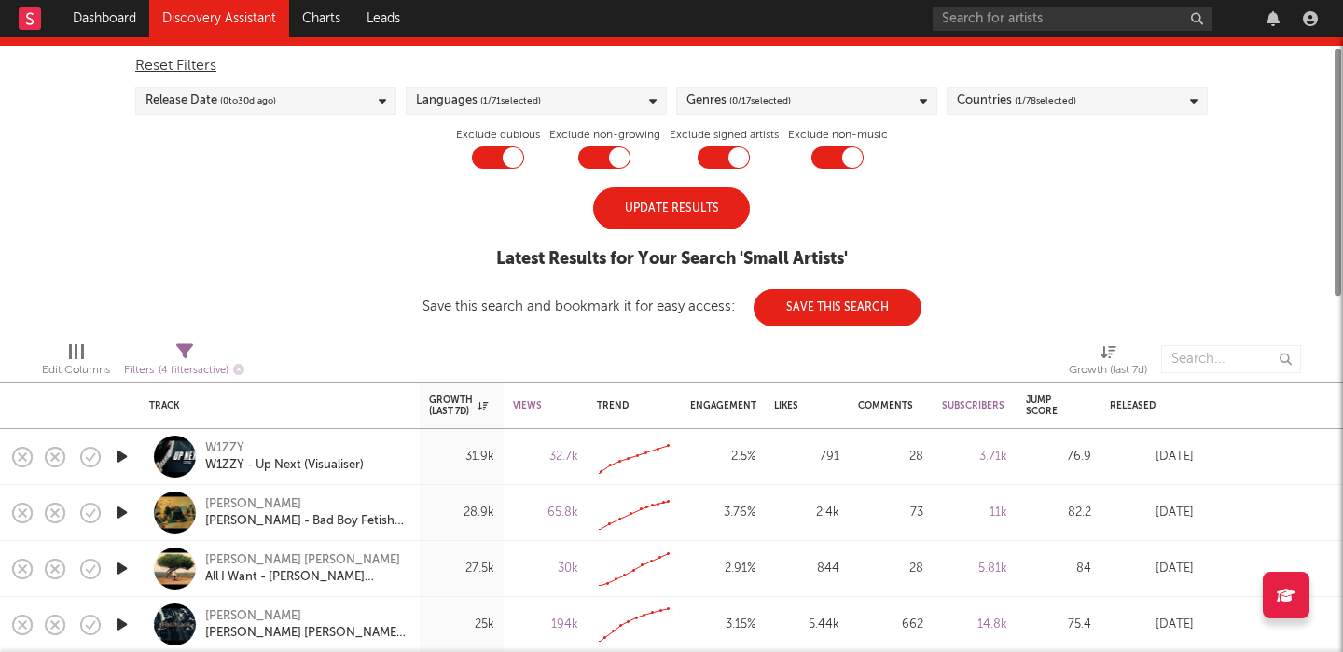
click at [693, 214] on div "Update Results" at bounding box center [671, 208] width 157 height 42
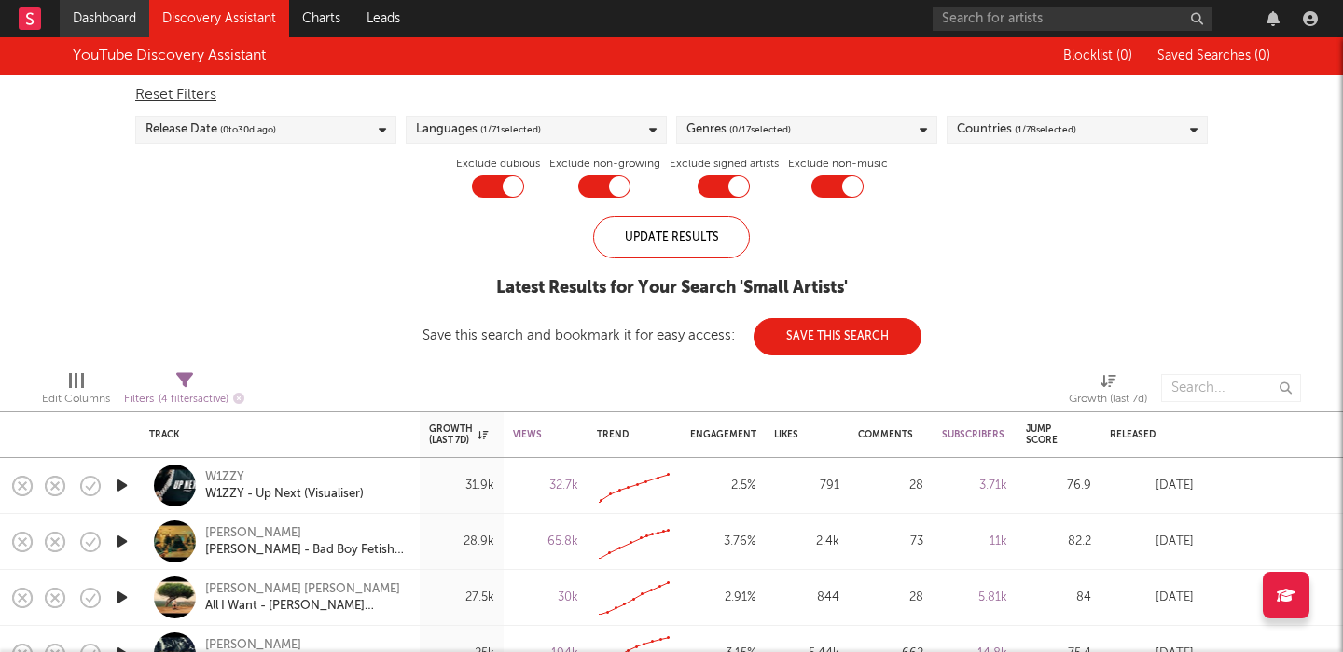
click at [127, 24] on link "Dashboard" at bounding box center [105, 18] width 90 height 37
